Goal: Download file/media

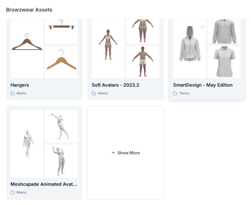
scroll to position [127, 0]
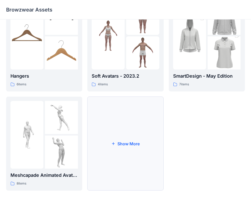
click at [159, 142] on button "Show More" at bounding box center [125, 143] width 76 height 94
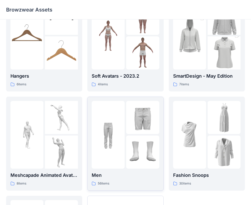
click at [134, 148] on img at bounding box center [142, 151] width 33 height 33
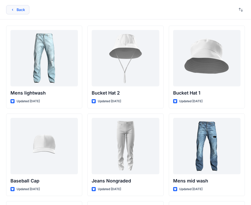
click at [15, 10] on button "Back" at bounding box center [17, 9] width 23 height 9
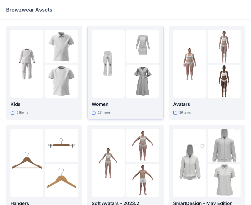
click at [125, 84] on div at bounding box center [125, 63] width 67 height 67
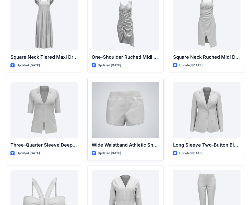
scroll to position [395, 0]
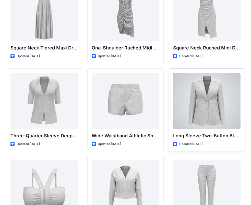
click at [215, 94] on div at bounding box center [206, 101] width 67 height 56
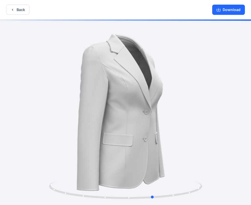
drag, startPoint x: 190, startPoint y: 191, endPoint x: 67, endPoint y: 206, distance: 123.9
click at [67, 204] on html "Back Download Version History" at bounding box center [125, 103] width 251 height 206
click at [236, 12] on button "Download" at bounding box center [228, 10] width 33 height 10
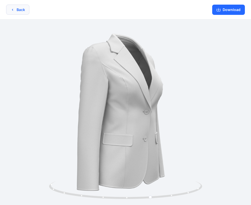
click at [20, 7] on button "Back" at bounding box center [17, 10] width 23 height 10
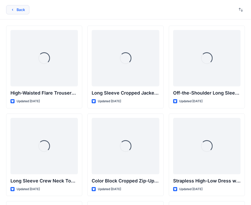
click at [14, 11] on icon "button" at bounding box center [12, 10] width 4 height 4
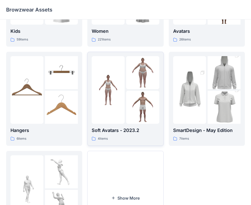
scroll to position [26, 0]
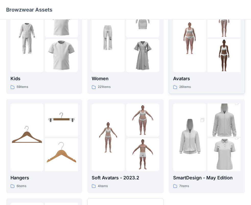
click at [180, 64] on div at bounding box center [189, 37] width 33 height 67
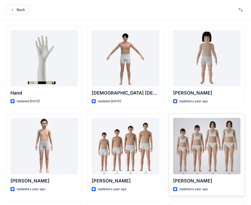
click at [186, 140] on div at bounding box center [206, 146] width 67 height 56
